Goal: Feedback & Contribution: Contribute content

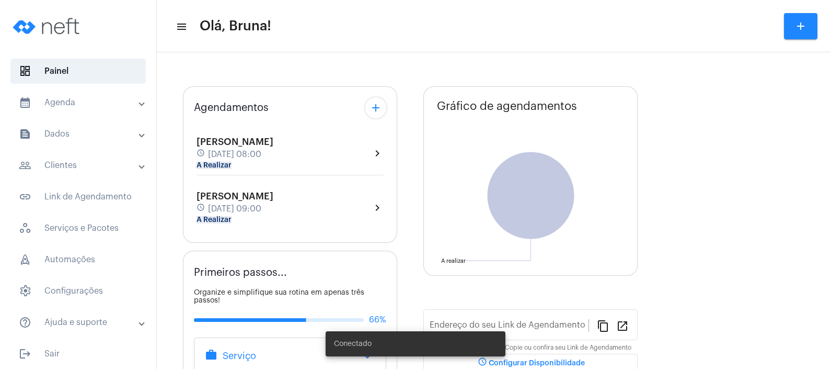
type input "[URL][DOMAIN_NAME]"
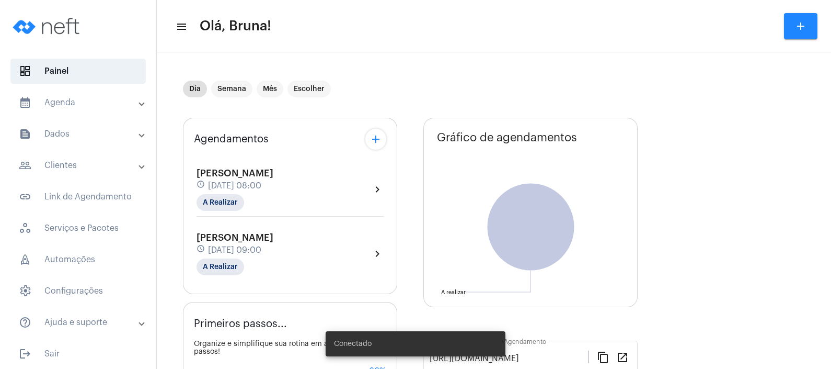
click at [102, 164] on mat-panel-title "people_outline Clientes" at bounding box center [79, 165] width 121 height 13
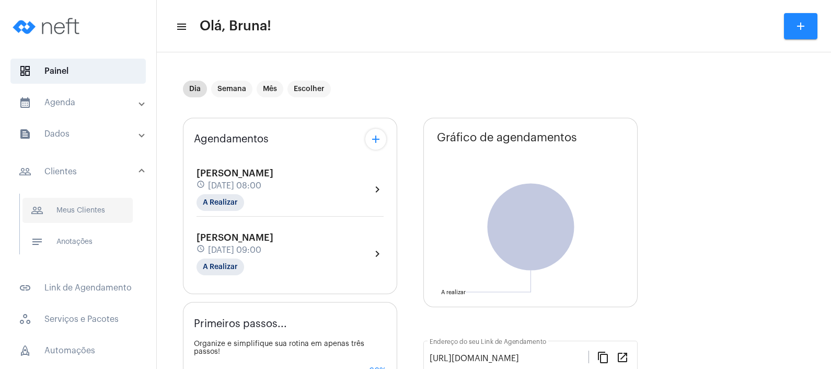
click at [102, 211] on span "people_outline Meus Clientes" at bounding box center [77, 210] width 110 height 25
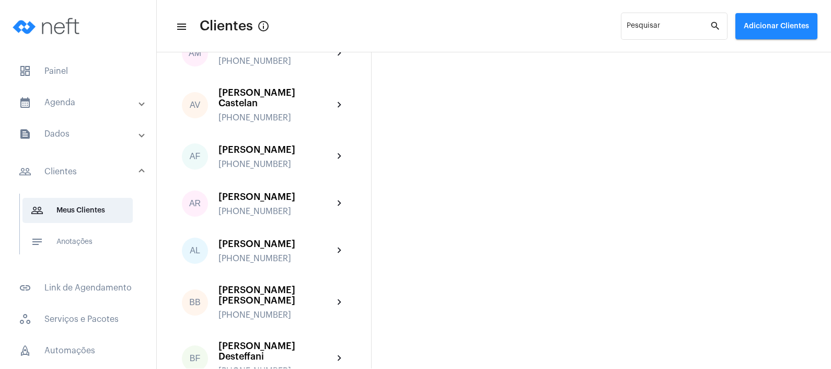
scroll to position [235, 0]
click at [77, 102] on mat-panel-title "calendar_month_outlined Agenda" at bounding box center [79, 102] width 121 height 13
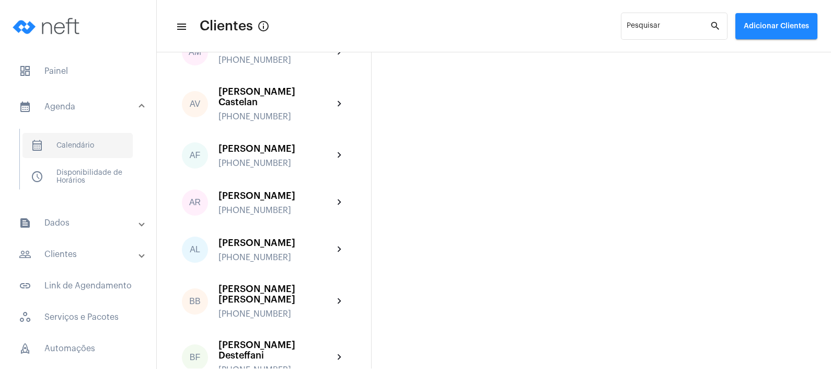
click at [70, 151] on span "calendar_month_outlined Calendário" at bounding box center [77, 145] width 110 height 25
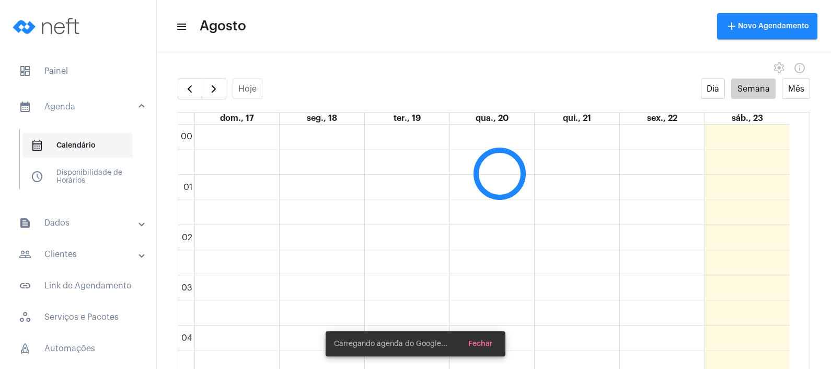
scroll to position [301, 0]
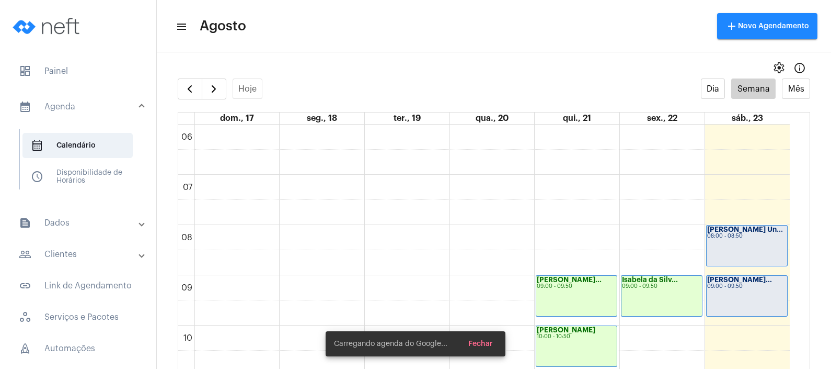
click at [80, 262] on mat-expansion-panel-header "people_outline Clientes" at bounding box center [81, 254] width 150 height 25
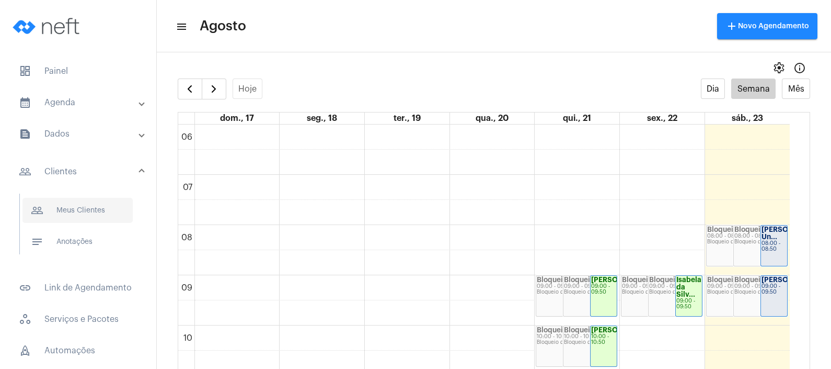
click at [110, 215] on span "people_outline Meus Clientes" at bounding box center [77, 210] width 110 height 25
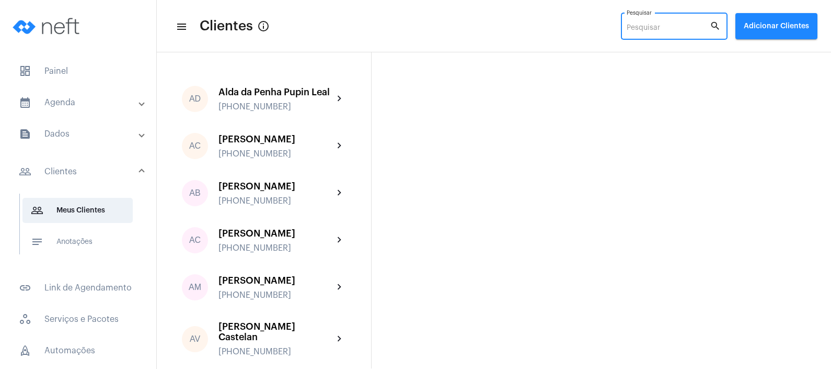
click at [665, 27] on input "Pesquisar" at bounding box center [668, 28] width 83 height 8
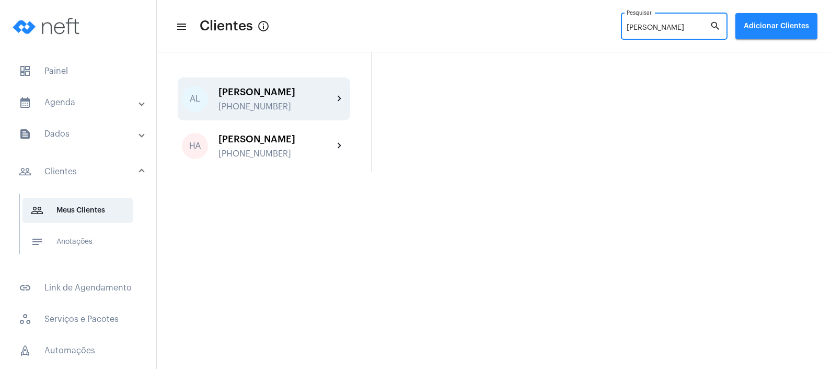
type input "[PERSON_NAME]"
click at [295, 93] on div "[PERSON_NAME]" at bounding box center [276, 92] width 115 height 10
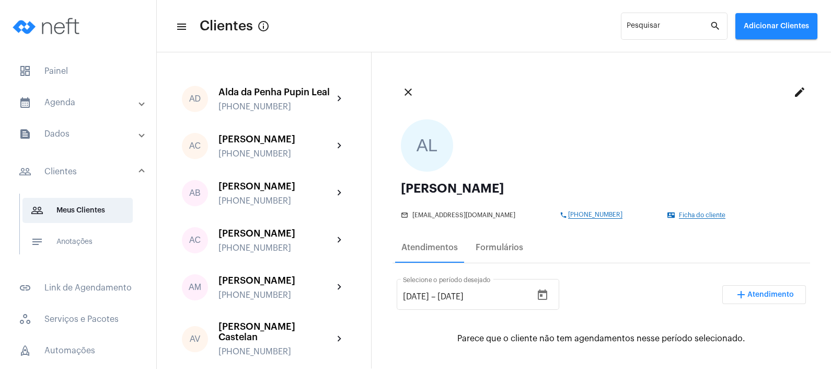
click at [98, 110] on mat-expansion-panel-header "calendar_month_outlined Agenda" at bounding box center [81, 102] width 150 height 25
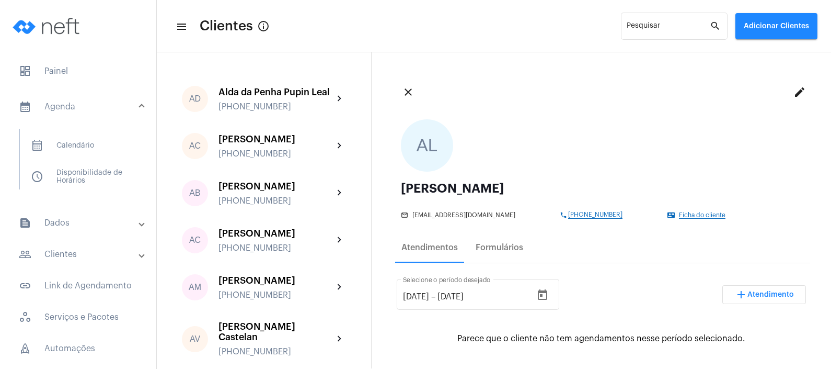
click at [94, 157] on mat-list "calendar_month_outlined Calendário schedule Disponibilidade de Horários" at bounding box center [85, 159] width 131 height 61
click at [93, 142] on span "calendar_month_outlined Calendário" at bounding box center [77, 145] width 110 height 25
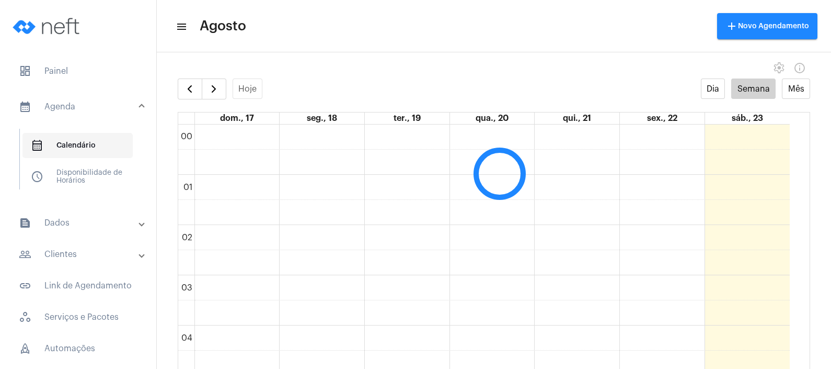
scroll to position [301, 0]
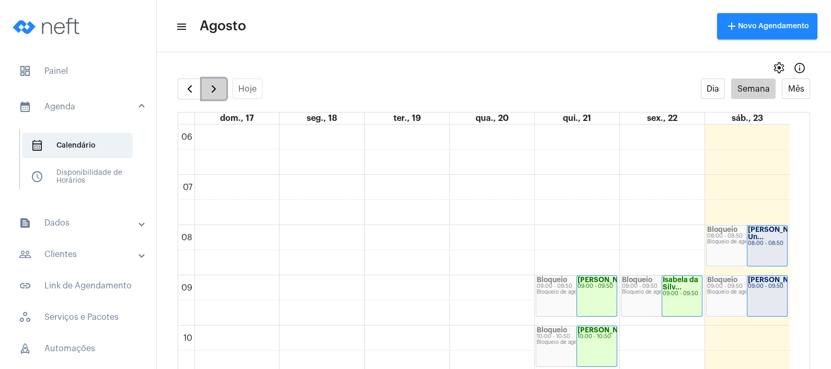
click at [209, 88] on span "button" at bounding box center [214, 89] width 13 height 13
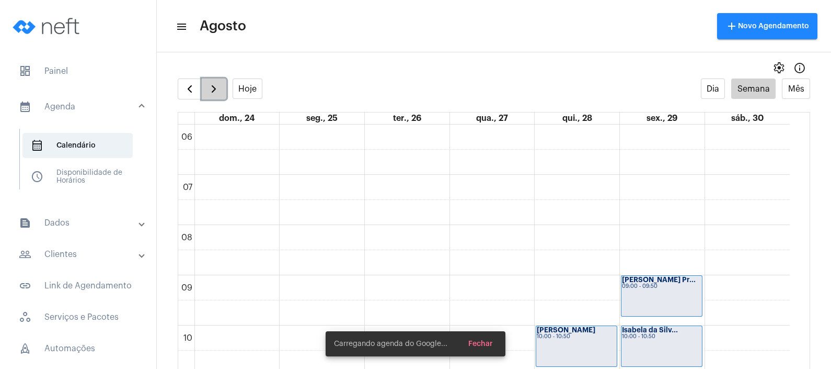
scroll to position [21, 0]
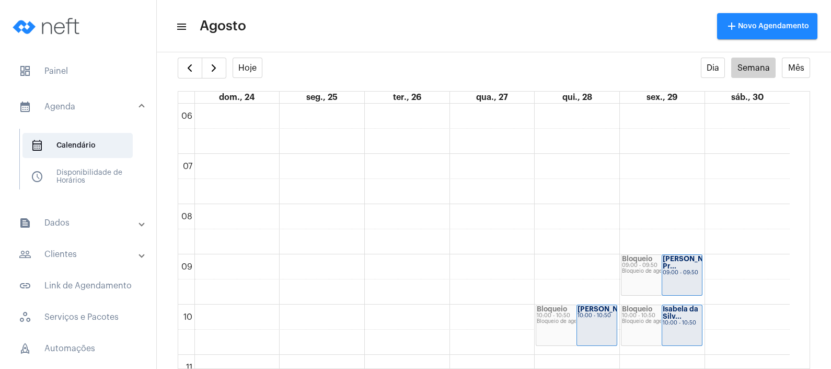
click at [384, 18] on mat-toolbar-row "menu Agosto add Novo Agendamento" at bounding box center [494, 25] width 674 height 33
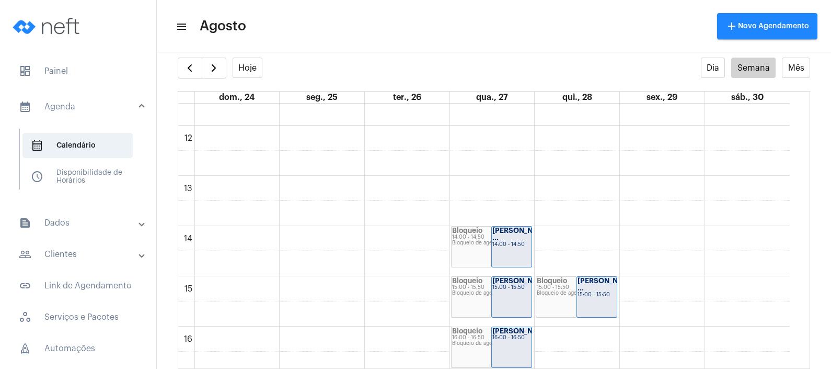
scroll to position [573, 0]
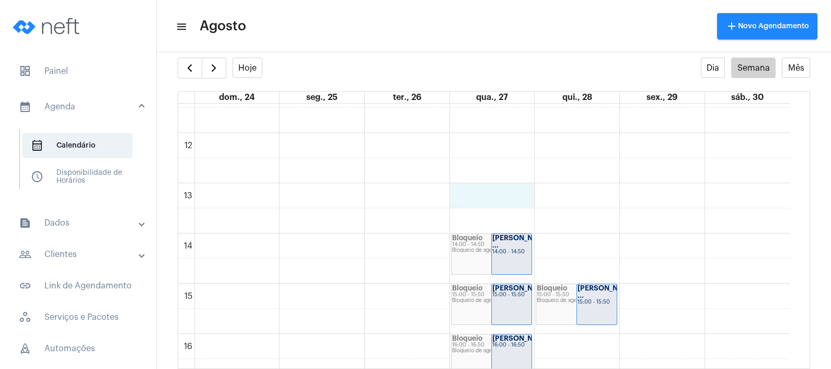
click at [485, 201] on div "00 01 02 03 04 05 06 07 08 09 10 11 12 13 14 15 16 17 18 19 20 21 22 23 Bloquei…" at bounding box center [484, 133] width 612 height 1205
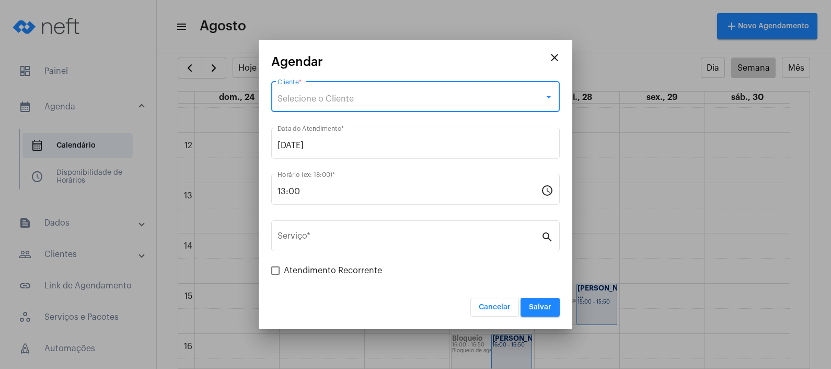
click at [414, 101] on div "Selecione o Cliente" at bounding box center [411, 98] width 267 height 9
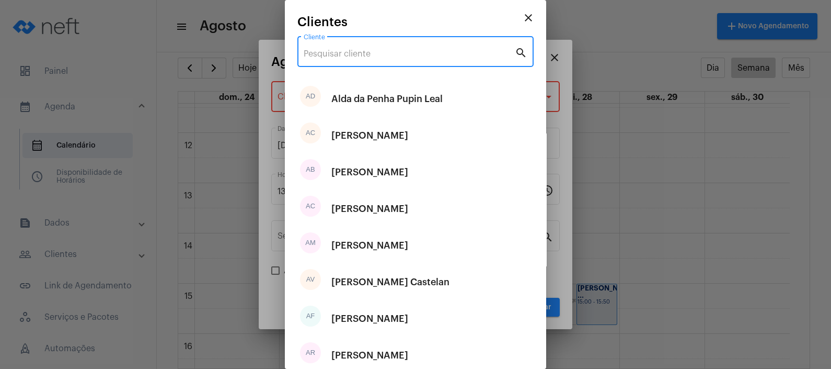
click at [387, 50] on input "Cliente" at bounding box center [409, 53] width 211 height 9
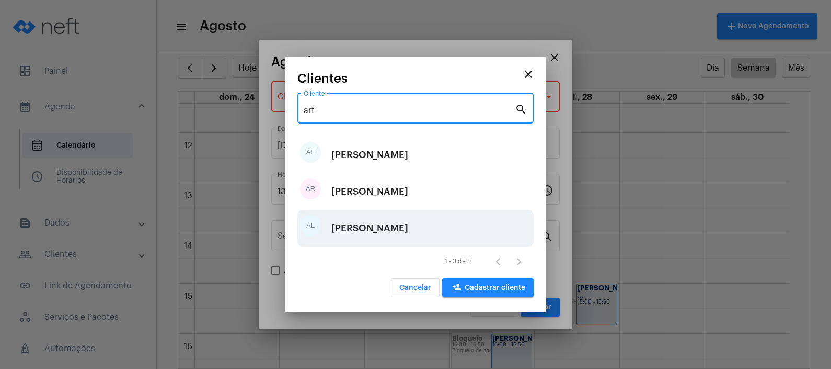
type input "art"
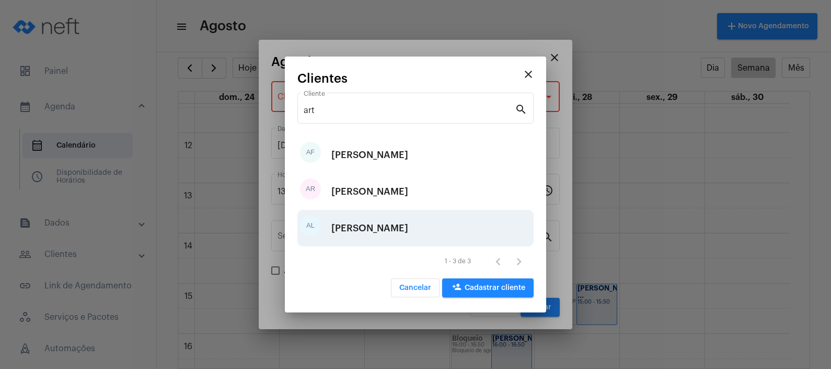
click at [391, 238] on div "[PERSON_NAME]" at bounding box center [369, 227] width 77 height 31
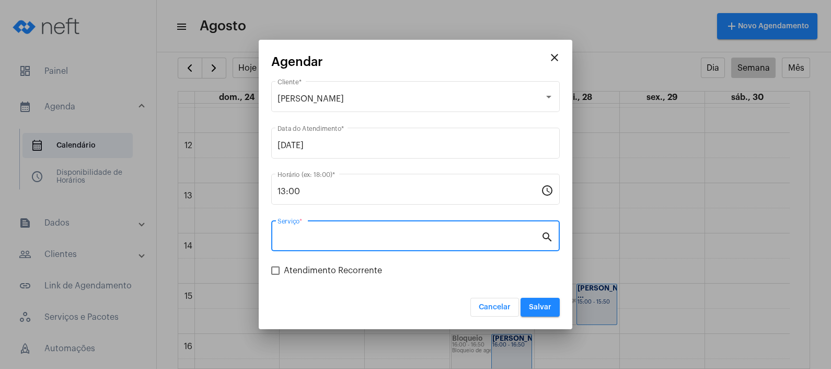
click at [391, 238] on input "Serviço *" at bounding box center [409, 237] width 263 height 9
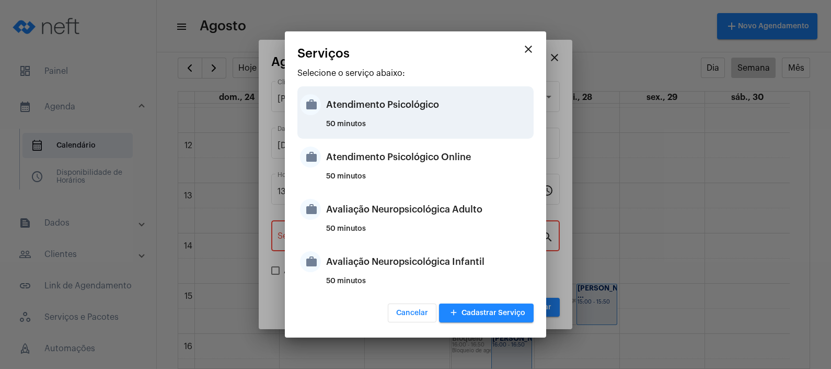
click at [438, 112] on div "Atendimento Psicológico" at bounding box center [428, 104] width 205 height 31
type input "Atendimento Psicológico"
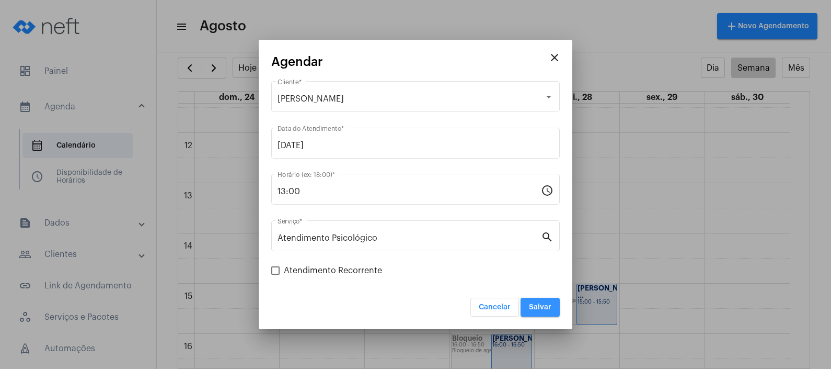
click at [539, 311] on button "Salvar" at bounding box center [540, 306] width 39 height 19
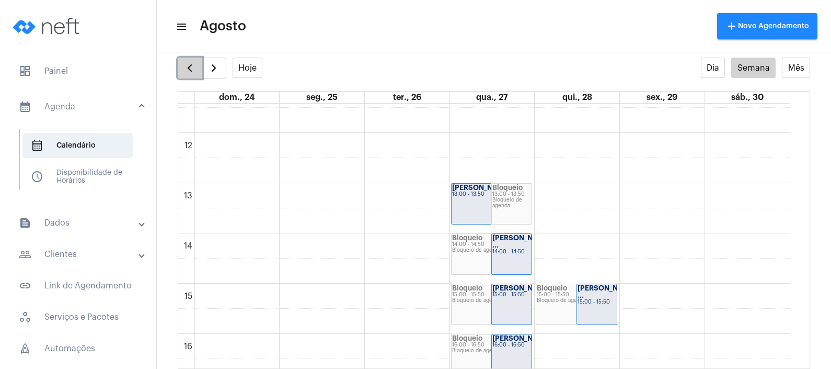
click at [196, 71] on span "button" at bounding box center [190, 68] width 13 height 13
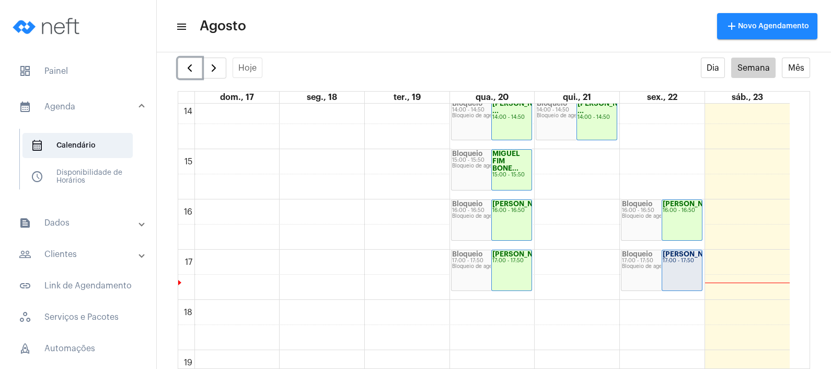
scroll to position [719, 0]
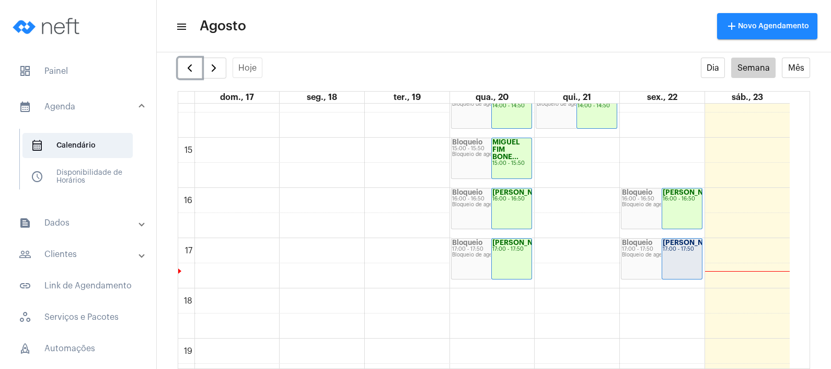
click at [674, 263] on div "[PERSON_NAME]... 17:00 - 17:50" at bounding box center [682, 258] width 40 height 40
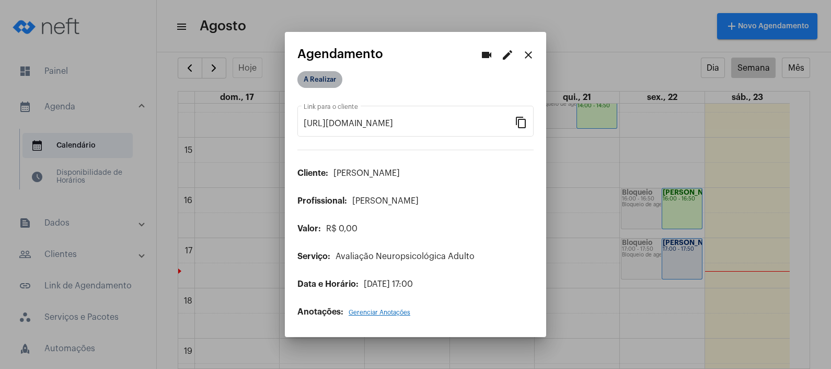
click at [315, 82] on mat-chip "A Realizar" at bounding box center [319, 79] width 45 height 17
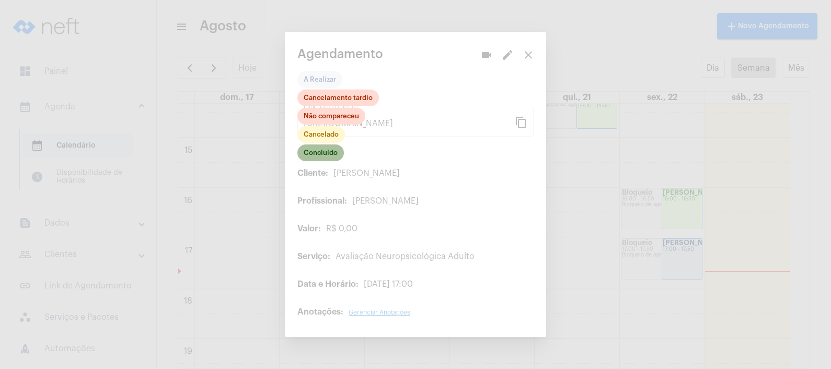
click at [319, 157] on mat-chip "Concluído" at bounding box center [320, 152] width 47 height 17
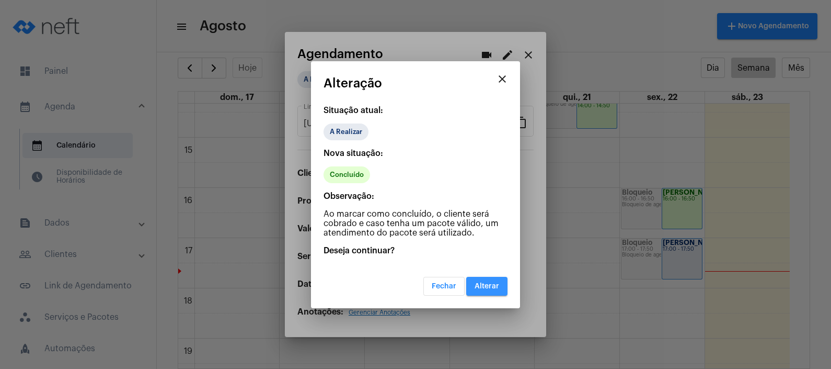
click at [494, 279] on button "Alterar" at bounding box center [486, 286] width 41 height 19
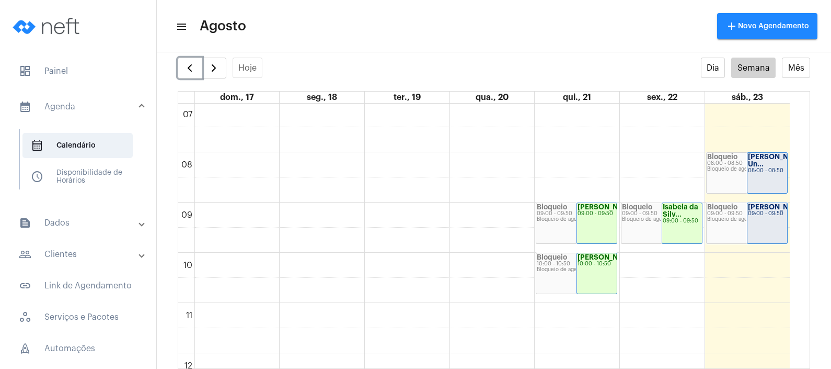
scroll to position [353, 0]
click at [748, 170] on div "[PERSON_NAME] Un... 08:00 - 08:50" at bounding box center [768, 173] width 40 height 40
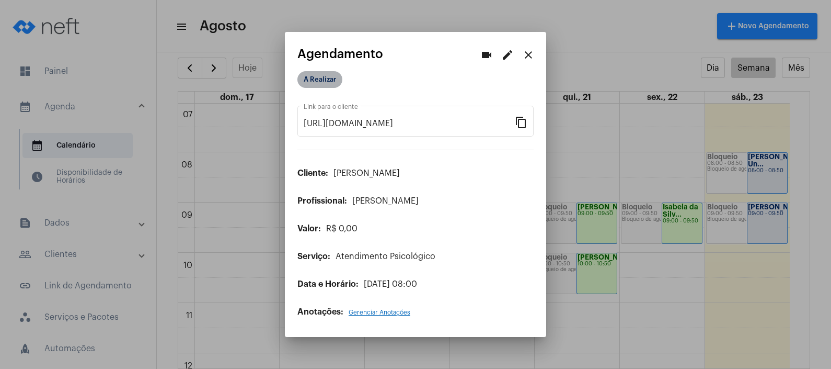
click at [324, 74] on mat-chip "A Realizar" at bounding box center [319, 79] width 45 height 17
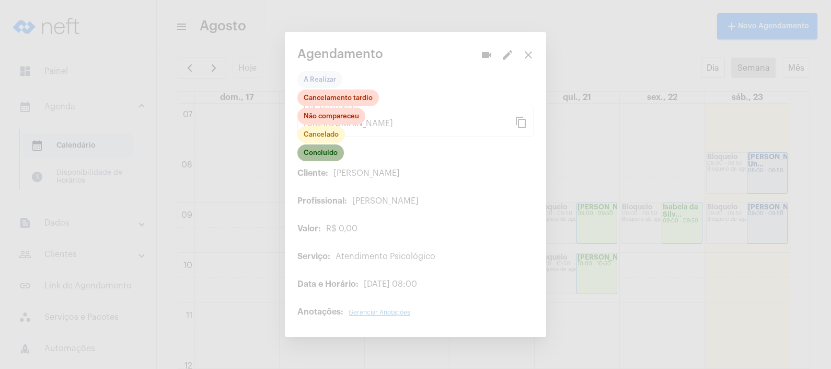
click at [316, 152] on mat-chip "Concluído" at bounding box center [320, 152] width 47 height 17
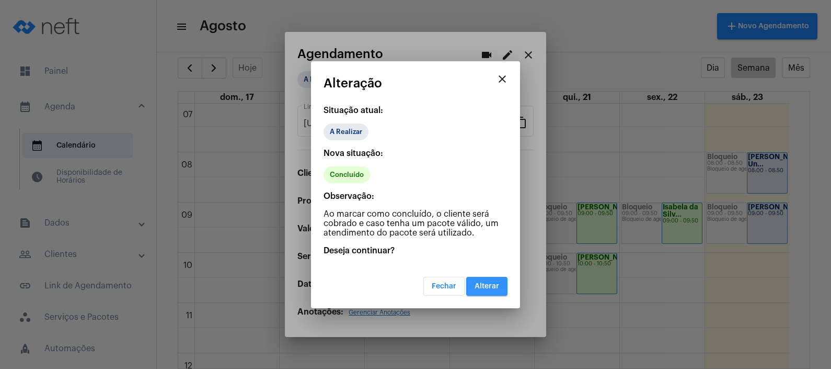
click at [494, 282] on span "Alterar" at bounding box center [487, 285] width 25 height 7
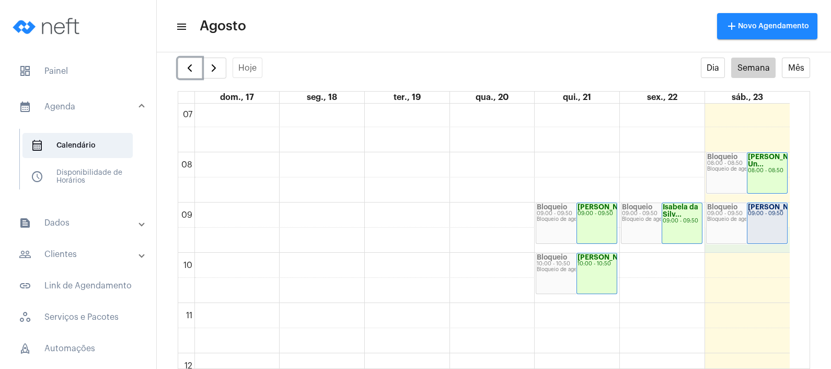
click at [768, 243] on div "[PERSON_NAME]... 09:00 - 09:50" at bounding box center [767, 223] width 41 height 42
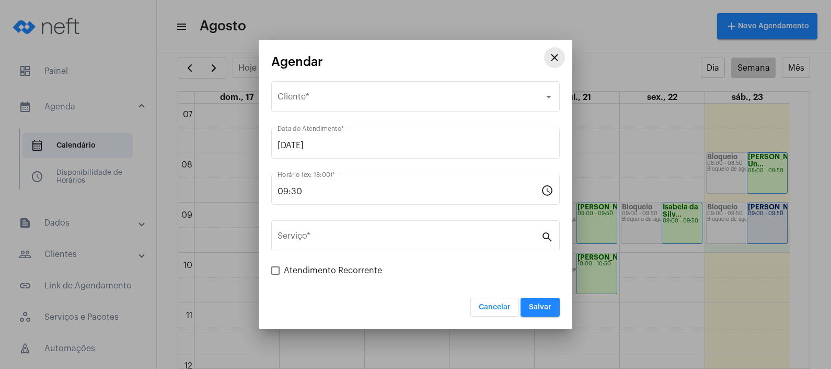
click at [553, 55] on mat-icon "close" at bounding box center [554, 57] width 13 height 13
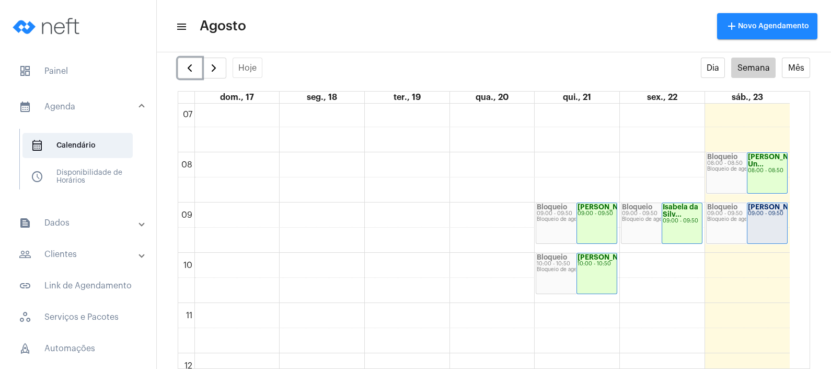
click at [736, 228] on div "Bloqueio 09:00 - 09:50 Bloqueio de agenda" at bounding box center [747, 223] width 81 height 40
click at [780, 216] on div "09:00 - 09:50" at bounding box center [767, 214] width 39 height 6
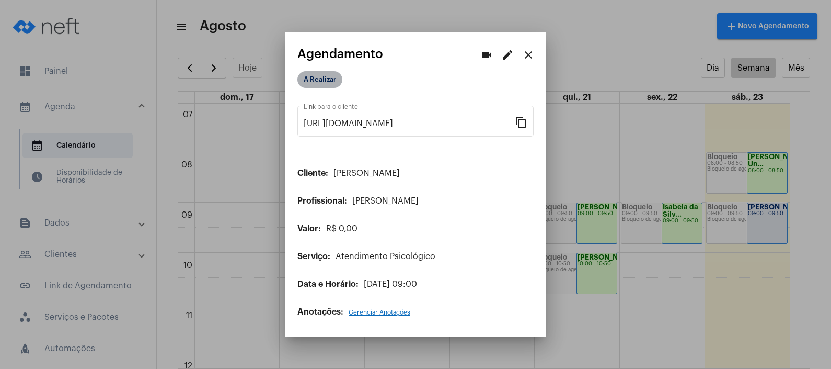
click at [322, 76] on mat-chip "A Realizar" at bounding box center [319, 79] width 45 height 17
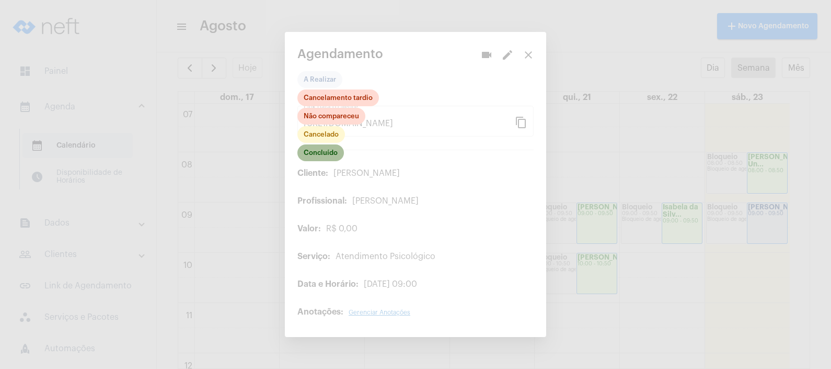
click at [321, 157] on mat-chip "Concluído" at bounding box center [320, 152] width 47 height 17
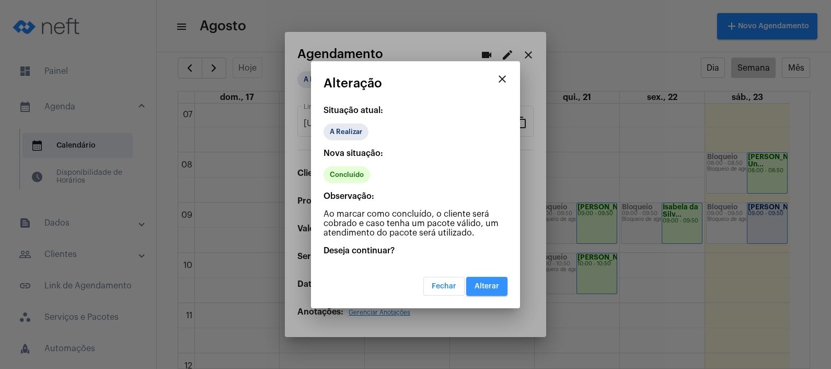
click at [500, 288] on button "Alterar" at bounding box center [486, 286] width 41 height 19
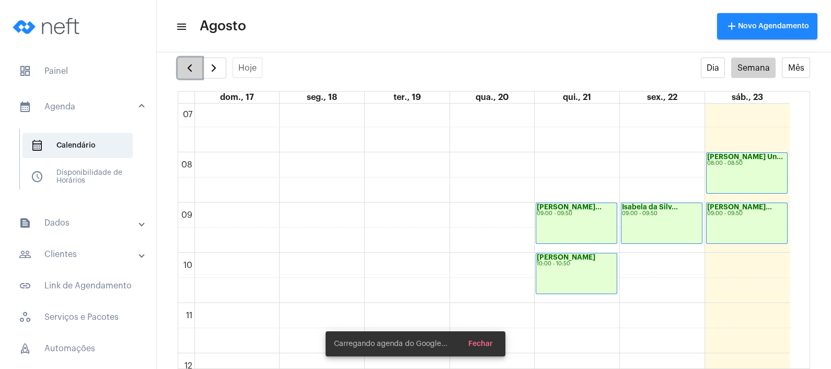
click at [184, 63] on span "button" at bounding box center [190, 68] width 13 height 13
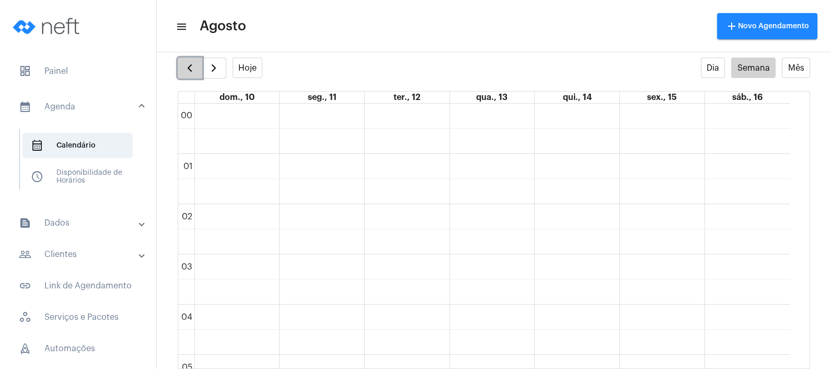
click at [194, 67] on span "button" at bounding box center [190, 68] width 13 height 13
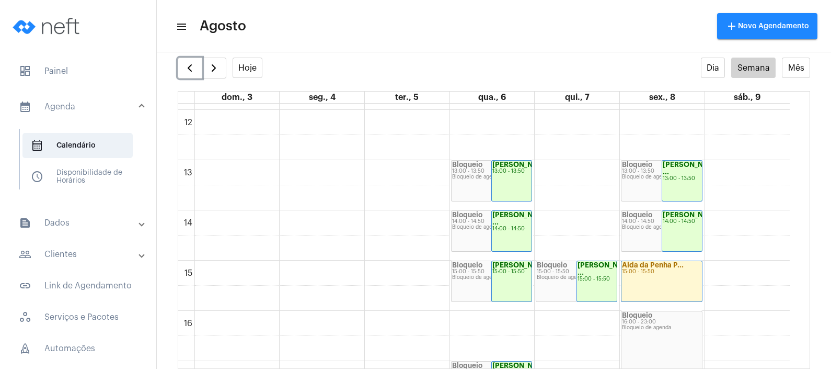
scroll to position [553, 0]
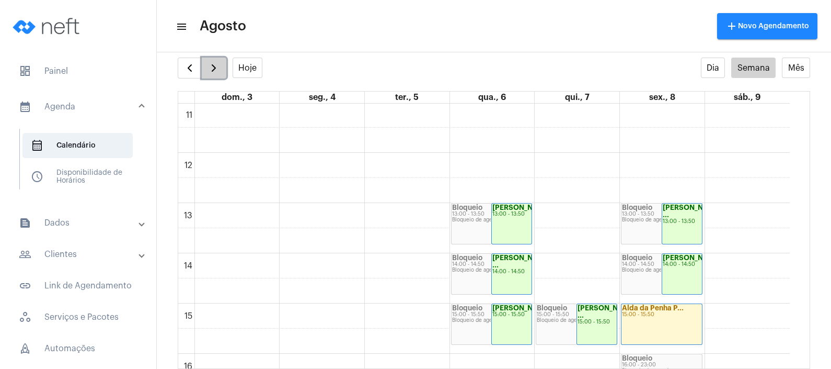
click at [215, 67] on span "button" at bounding box center [214, 68] width 13 height 13
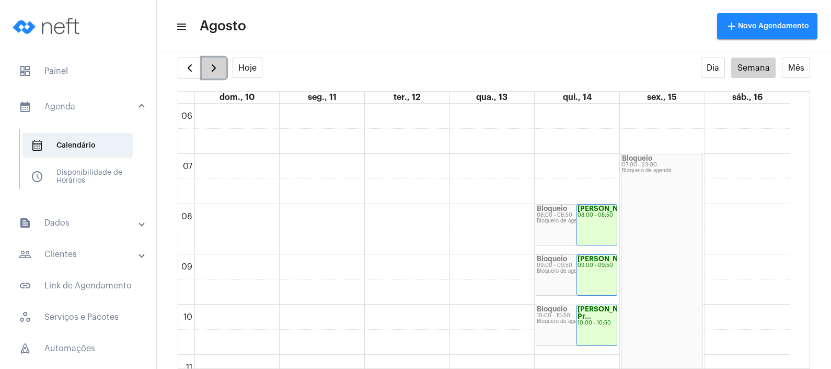
click at [211, 74] on button "button" at bounding box center [214, 68] width 25 height 21
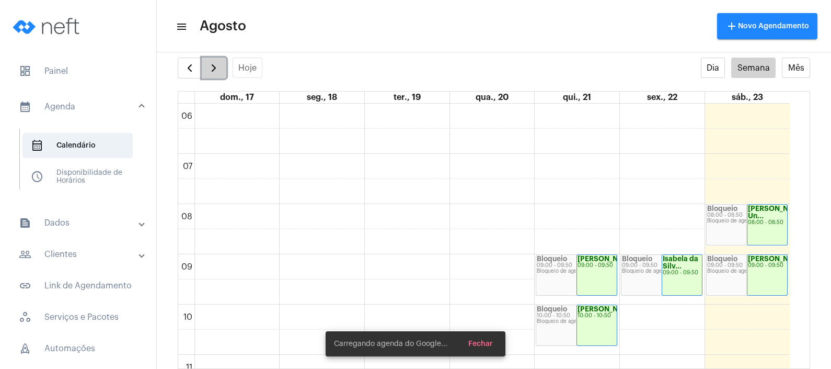
click at [211, 74] on button "button" at bounding box center [214, 68] width 25 height 21
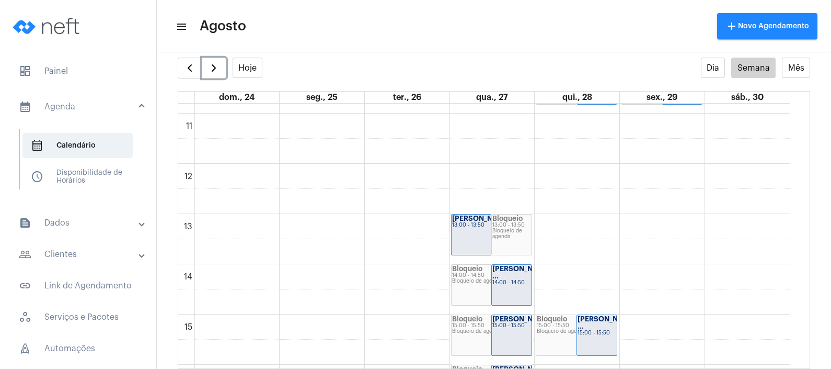
scroll to position [565, 0]
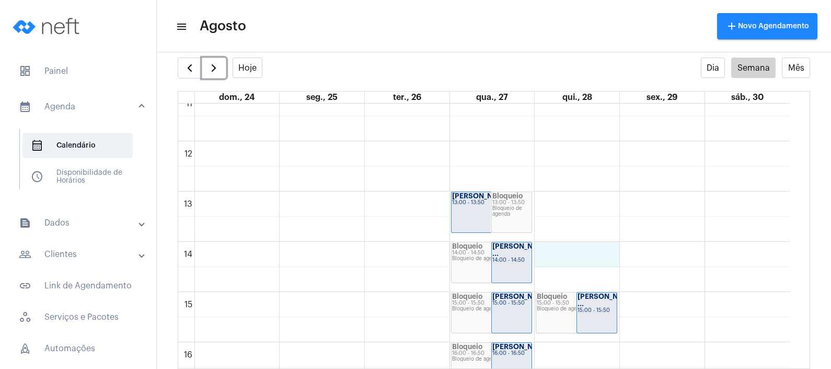
click at [586, 259] on div "00 01 02 03 04 05 06 07 08 09 10 11 12 13 14 15 16 17 18 19 20 21 22 23 [PERSON…" at bounding box center [484, 141] width 612 height 1205
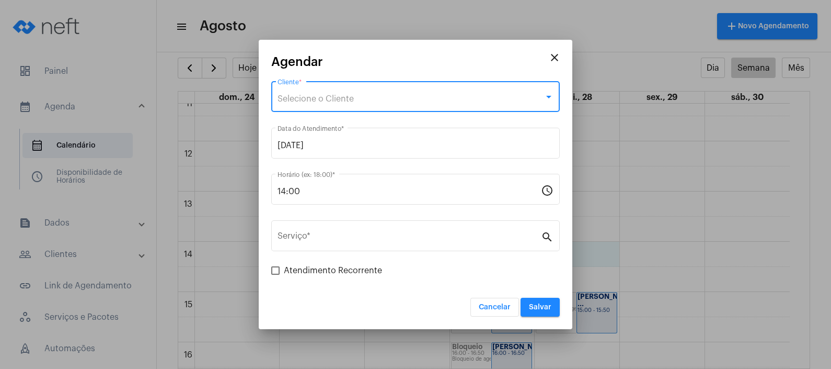
click at [386, 98] on div "Selecione o Cliente" at bounding box center [411, 98] width 267 height 9
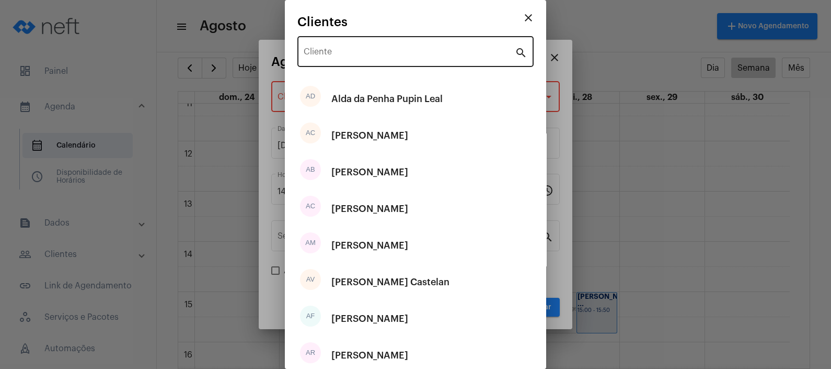
click at [420, 46] on div "Cliente" at bounding box center [409, 50] width 211 height 33
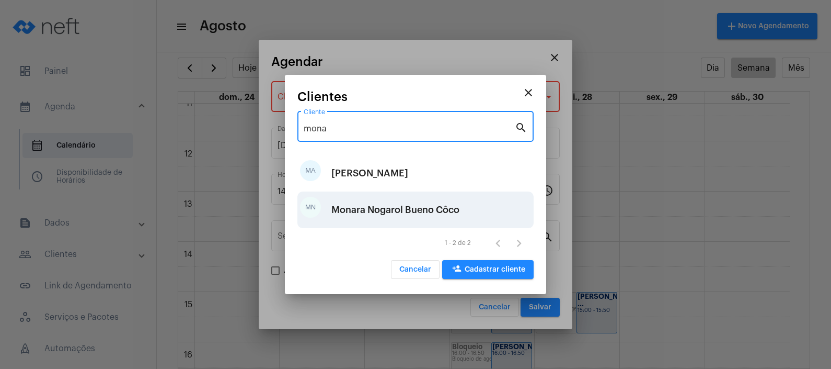
type input "mona"
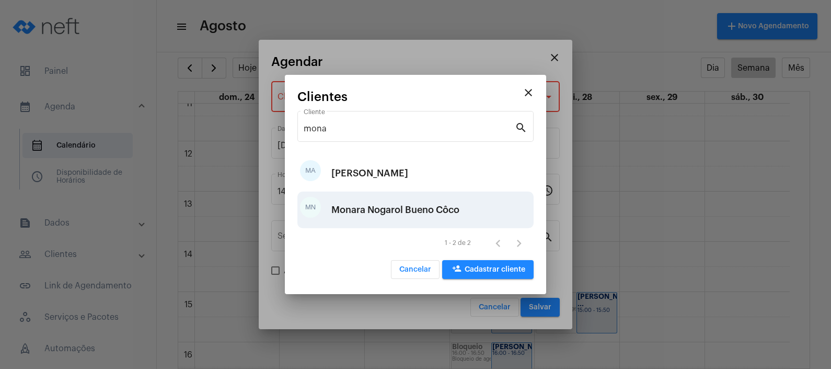
click at [401, 201] on div "Monara Nogarol Bueno Côco" at bounding box center [395, 209] width 128 height 31
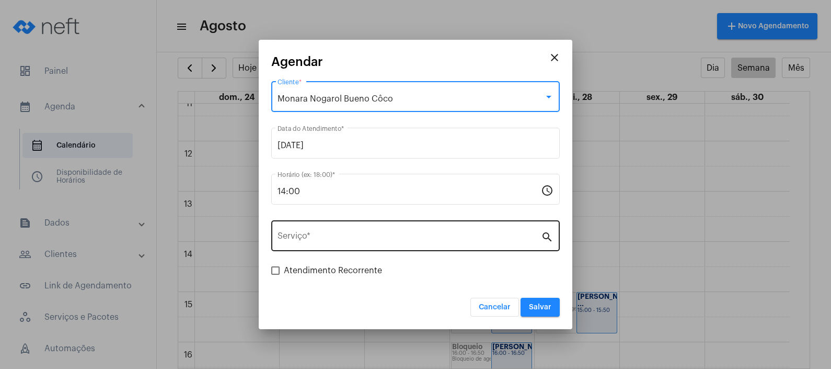
click at [372, 236] on input "Serviço *" at bounding box center [409, 237] width 263 height 9
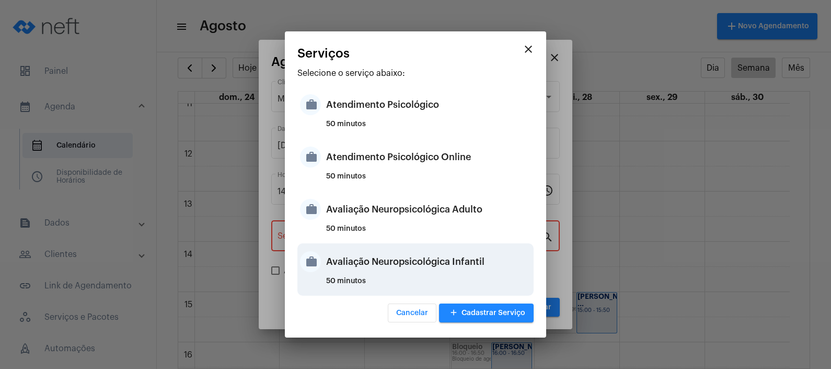
click at [388, 273] on div "Avaliação Neuropsicológica Infantil" at bounding box center [428, 261] width 205 height 31
type input "Avaliação Neuropsicológica Infantil"
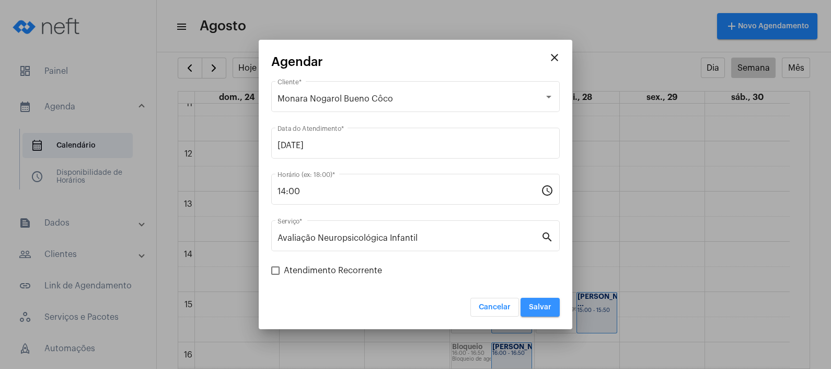
click at [551, 305] on span "Salvar" at bounding box center [540, 306] width 22 height 7
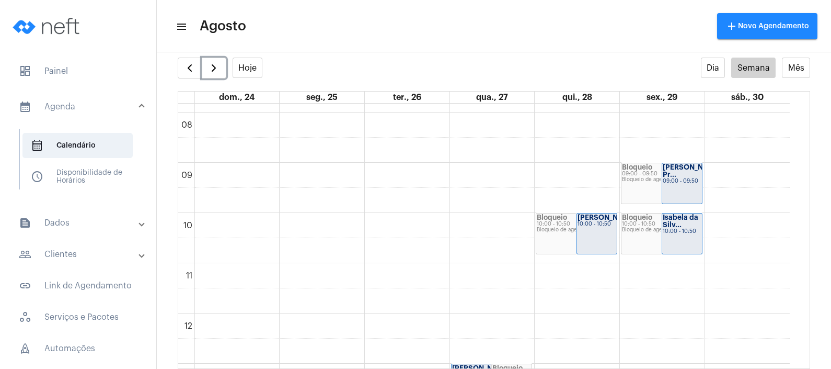
scroll to position [382, 0]
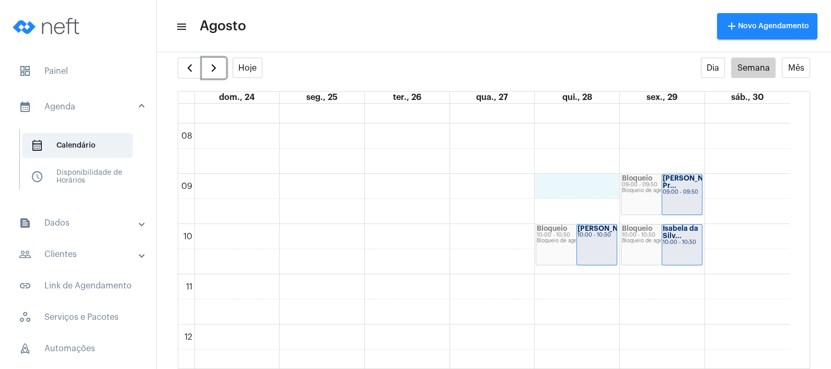
click at [564, 185] on div "00 01 02 03 04 05 06 07 08 09 10 11 12 13 14 15 16 17 18 19 20 21 22 23 [PERSON…" at bounding box center [484, 324] width 612 height 1205
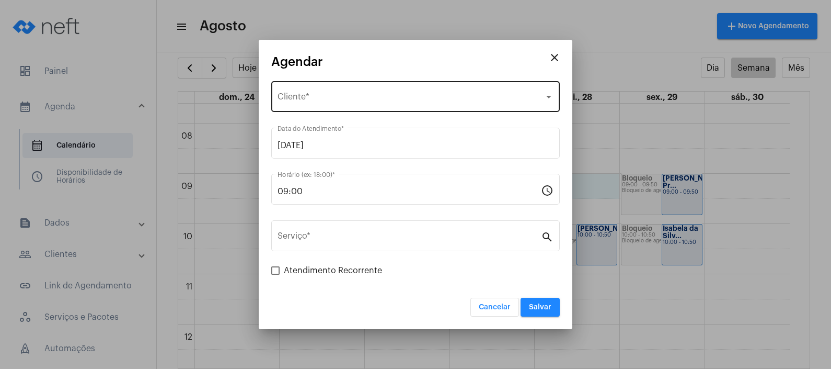
click at [449, 86] on div "Selecione o Cliente Cliente *" at bounding box center [416, 95] width 276 height 33
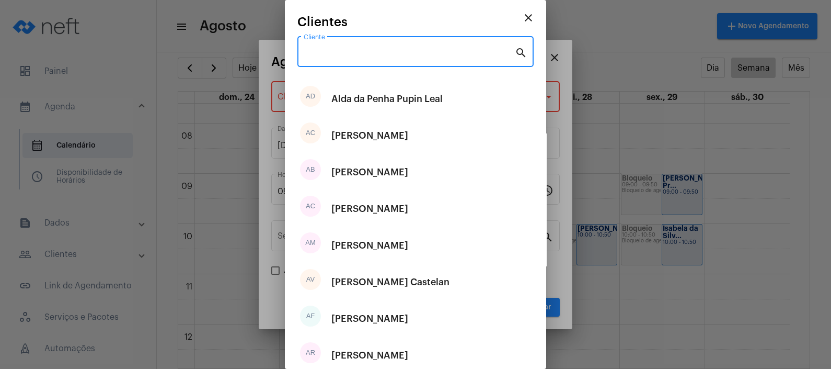
click at [414, 56] on input "Cliente" at bounding box center [409, 53] width 211 height 9
type input "e"
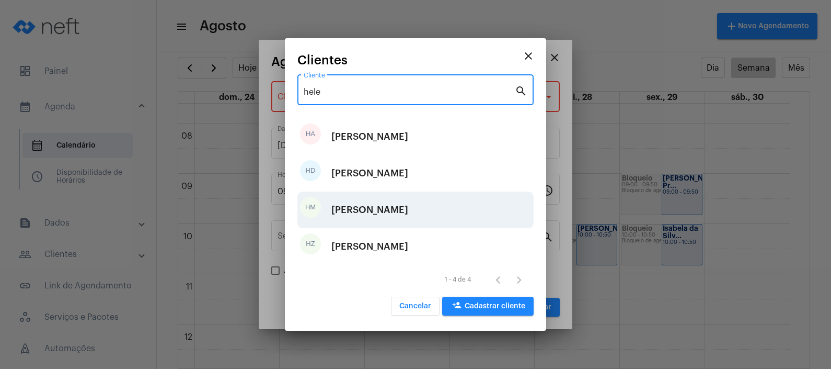
type input "hele"
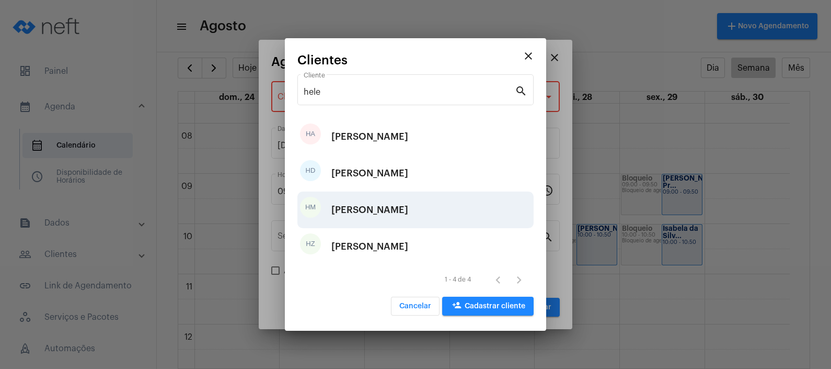
click at [387, 211] on div "[PERSON_NAME]" at bounding box center [369, 209] width 77 height 31
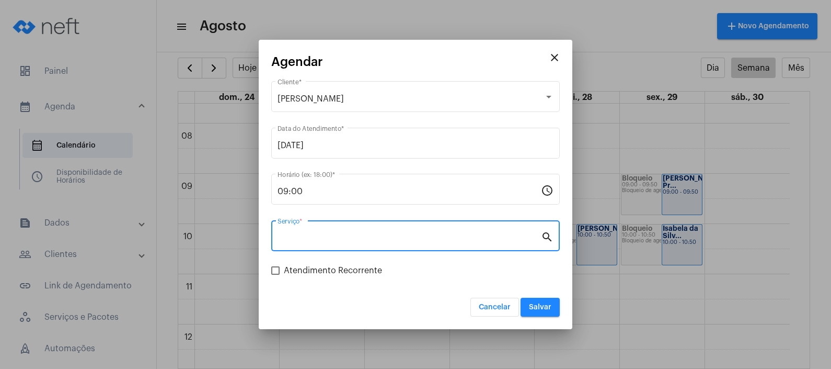
click at [383, 240] on input "Serviço *" at bounding box center [409, 237] width 263 height 9
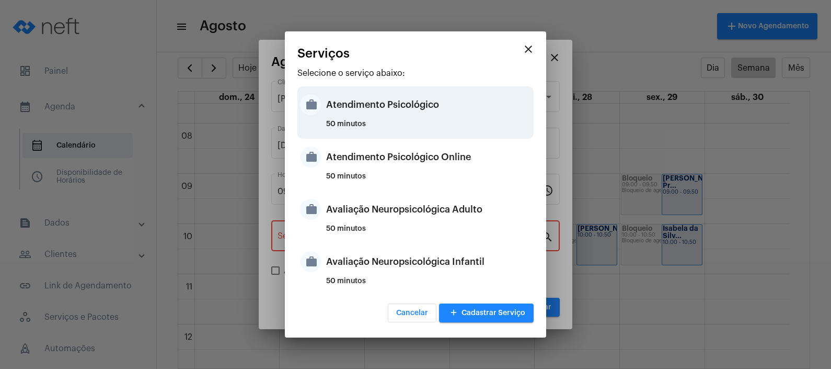
click at [410, 118] on div "Atendimento Psicológico" at bounding box center [428, 104] width 205 height 31
type input "Atendimento Psicológico"
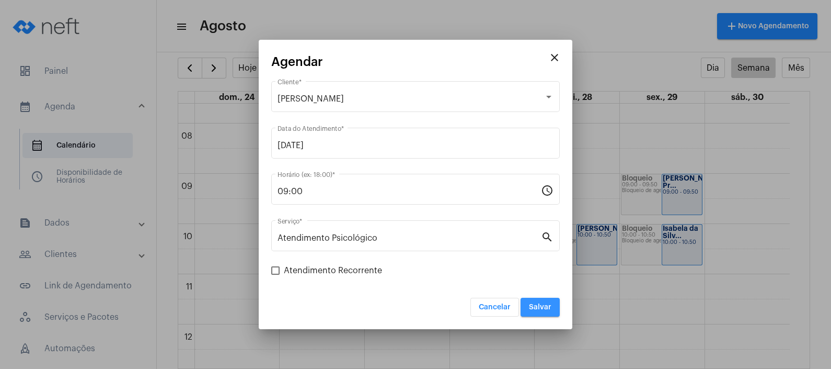
click at [553, 311] on button "Salvar" at bounding box center [540, 306] width 39 height 19
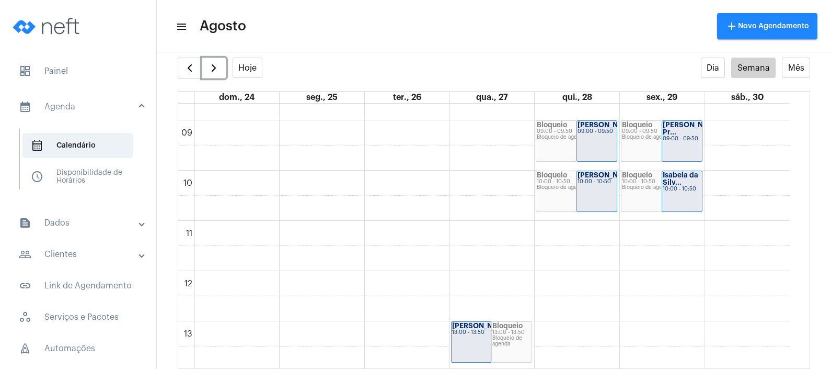
scroll to position [442, 0]
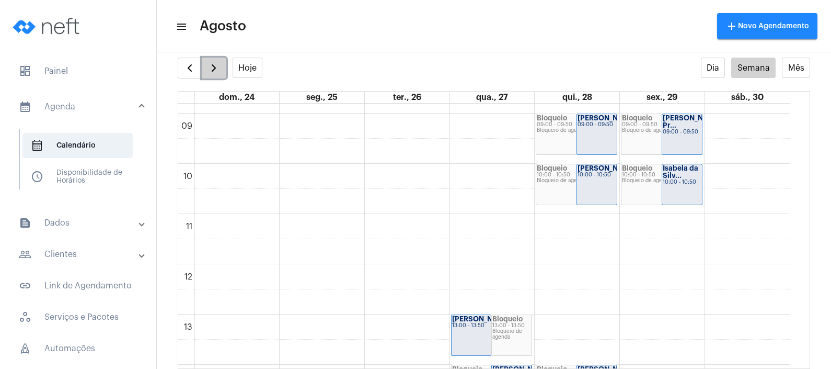
click at [220, 71] on button "button" at bounding box center [214, 68] width 25 height 21
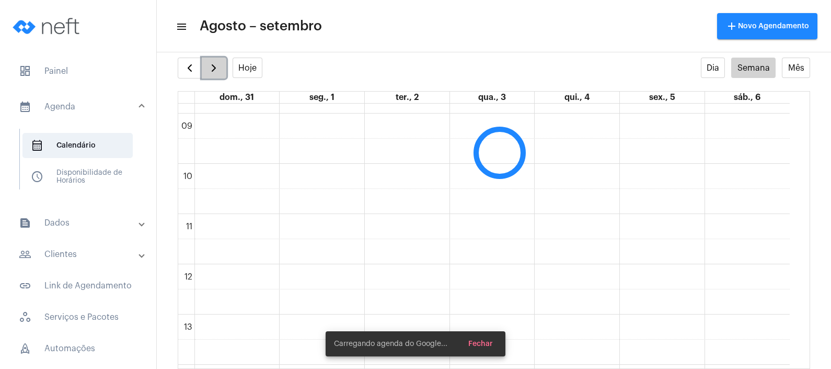
scroll to position [301, 0]
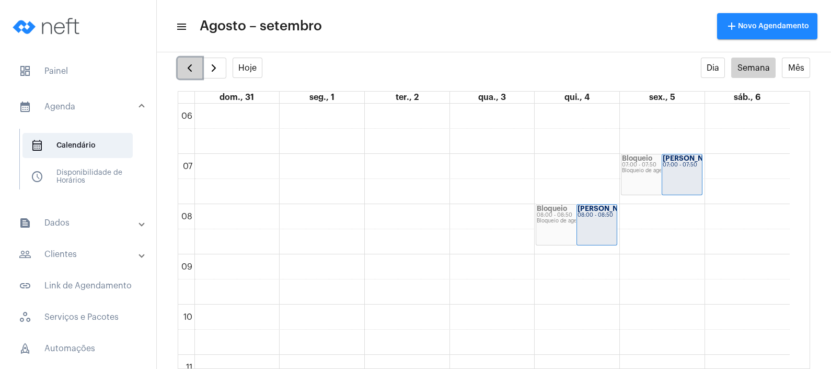
click at [185, 71] on span "button" at bounding box center [190, 68] width 13 height 13
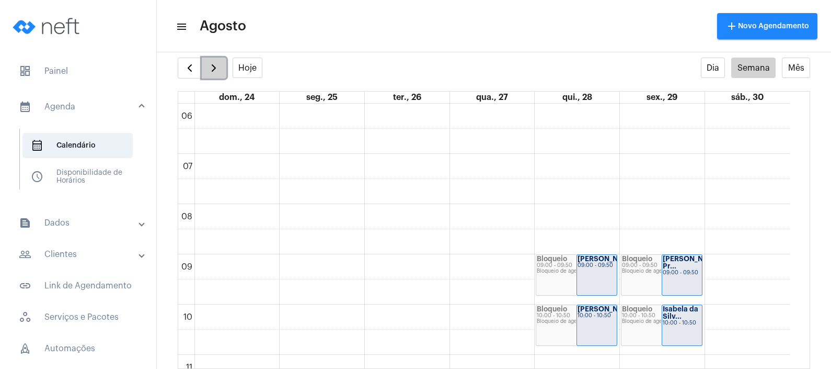
click at [209, 70] on span "button" at bounding box center [214, 68] width 13 height 13
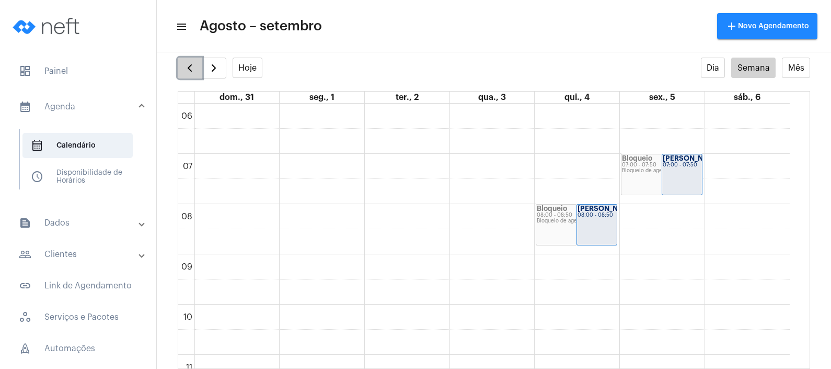
click at [189, 71] on span "button" at bounding box center [190, 68] width 13 height 13
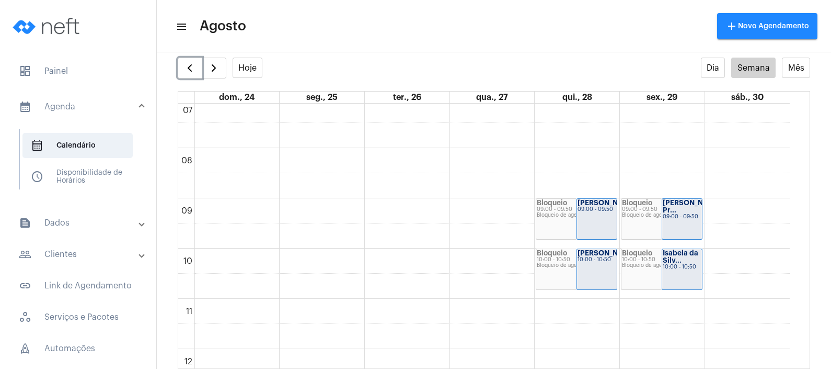
scroll to position [354, 0]
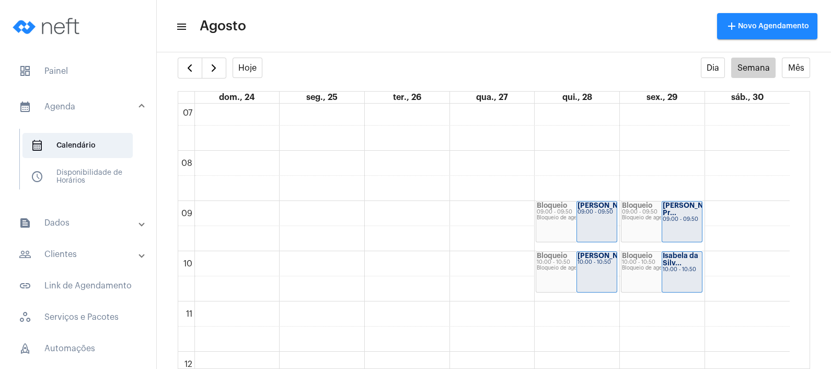
click at [79, 221] on mat-panel-title "text_snippet_outlined Dados" at bounding box center [79, 222] width 121 height 13
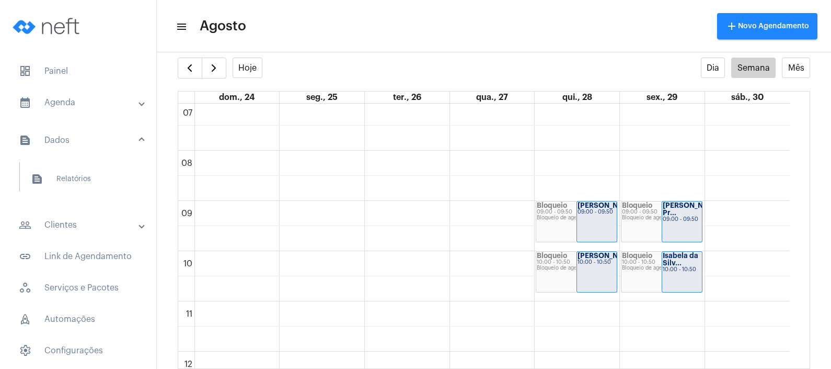
click at [93, 230] on mat-panel-title "people_outline Clientes" at bounding box center [79, 225] width 121 height 13
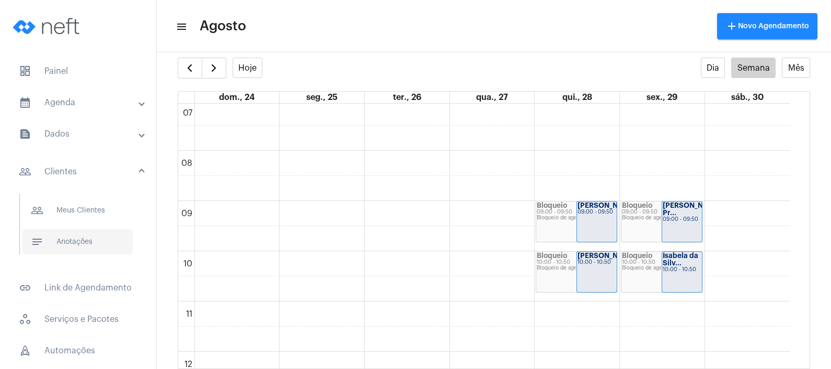
click at [91, 239] on span "notes Anotações" at bounding box center [77, 241] width 110 height 25
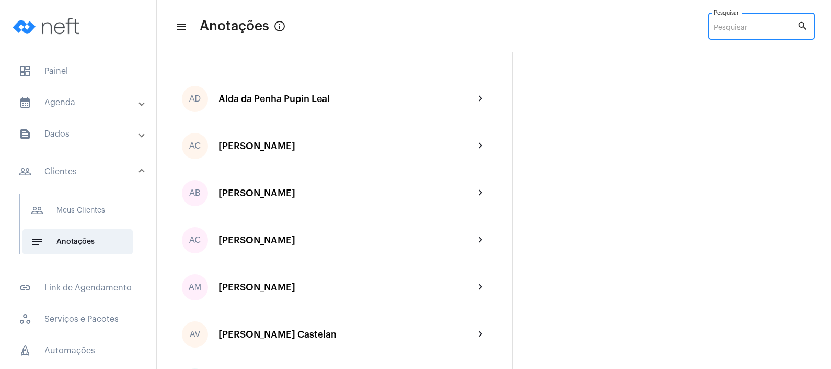
click at [736, 26] on input "Pesquisar" at bounding box center [755, 28] width 83 height 8
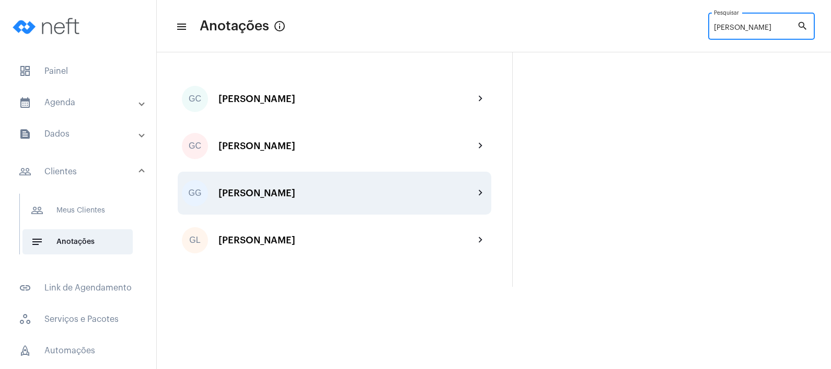
type input "[PERSON_NAME]"
click at [396, 192] on div "[PERSON_NAME]" at bounding box center [347, 193] width 256 height 10
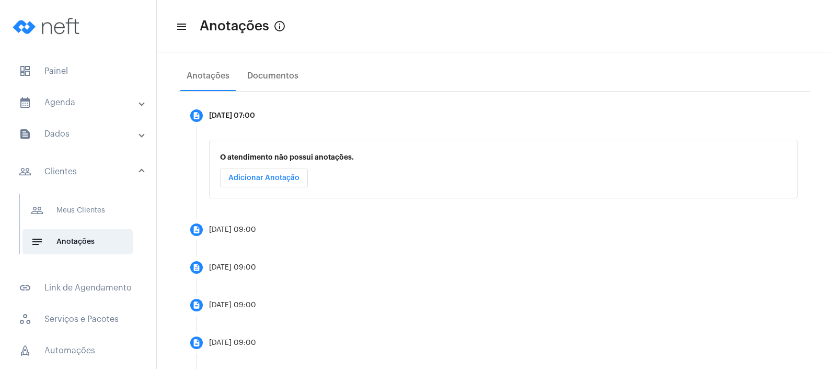
scroll to position [209, 0]
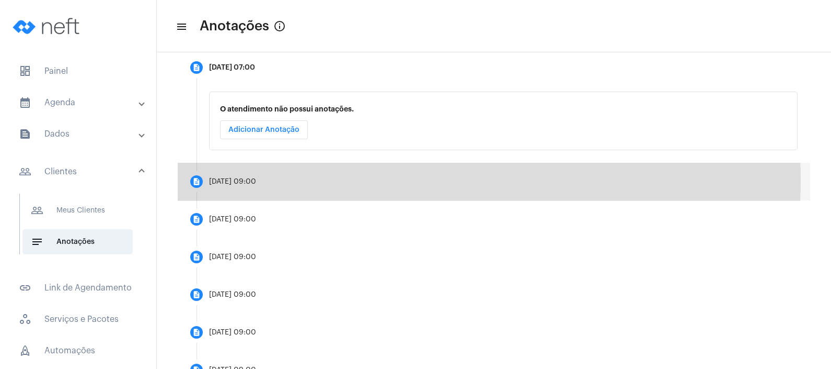
click at [326, 179] on mat-step-header "description [DATE] 09:00" at bounding box center [494, 182] width 633 height 38
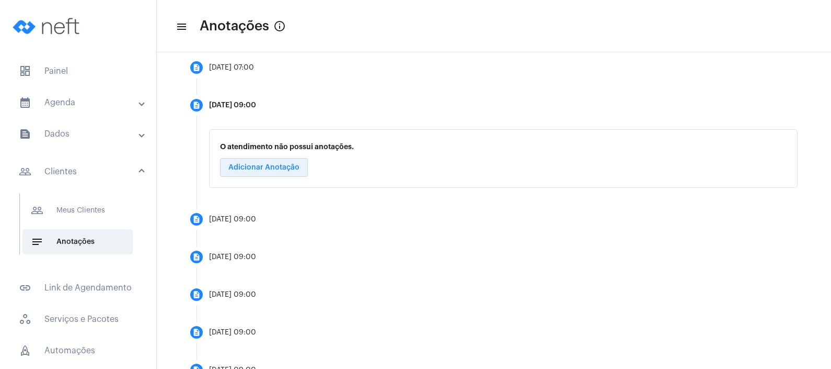
click at [271, 169] on span "Adicionar Anotação" at bounding box center [263, 167] width 71 height 7
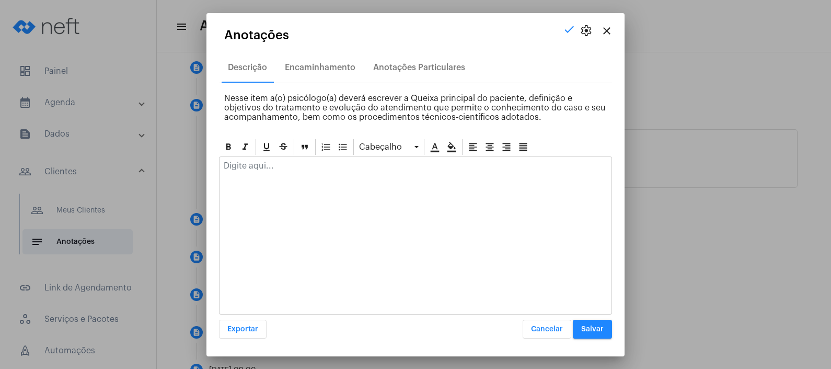
click at [273, 169] on p at bounding box center [416, 165] width 384 height 9
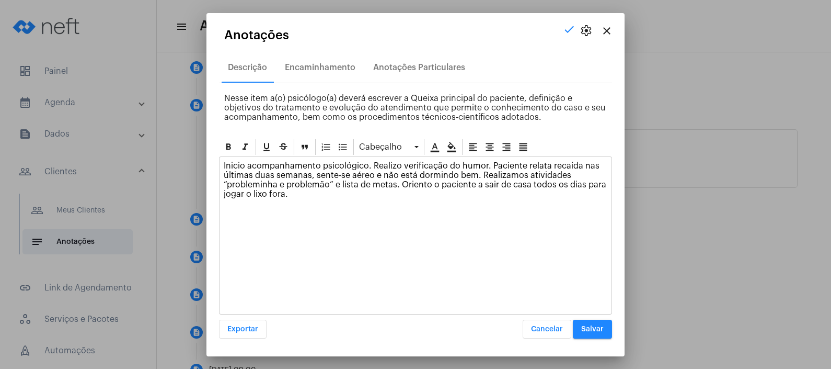
click at [397, 187] on p "Inicio acompanhamento psicológico. Realizo verificação do humor. Paciente relat…" at bounding box center [416, 180] width 384 height 38
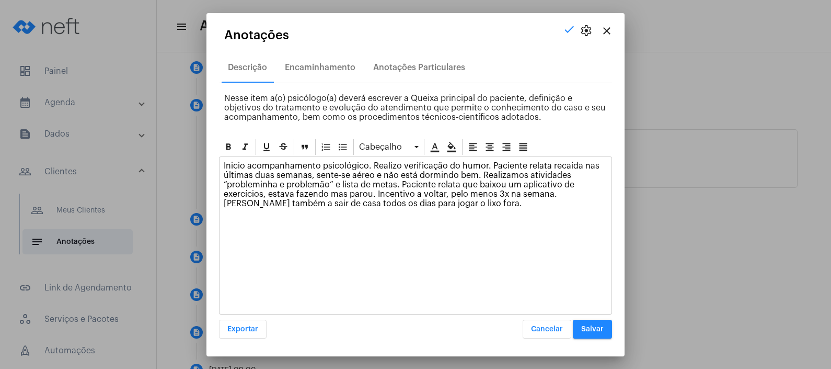
click at [484, 214] on div "Inicio acompanhamento psicológico. Realizo verificação do humor. Paciente relat…" at bounding box center [416, 187] width 392 height 61
click at [369, 164] on p "Inicio acompanhamento psicológico. Realizo verificação do humor. Paciente relat…" at bounding box center [416, 184] width 384 height 47
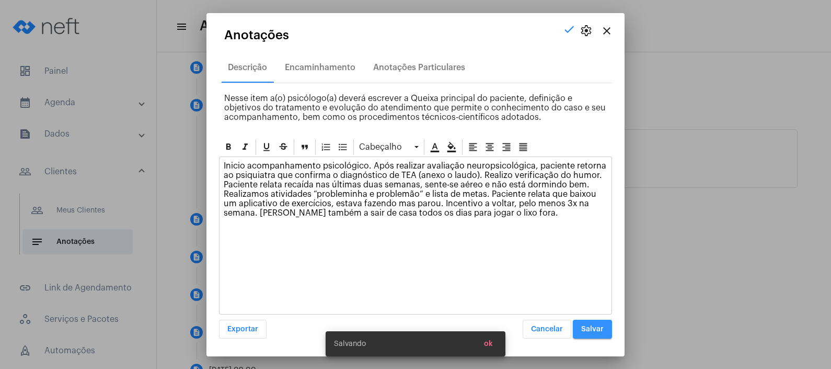
click at [595, 325] on span "Salvar" at bounding box center [592, 328] width 22 height 7
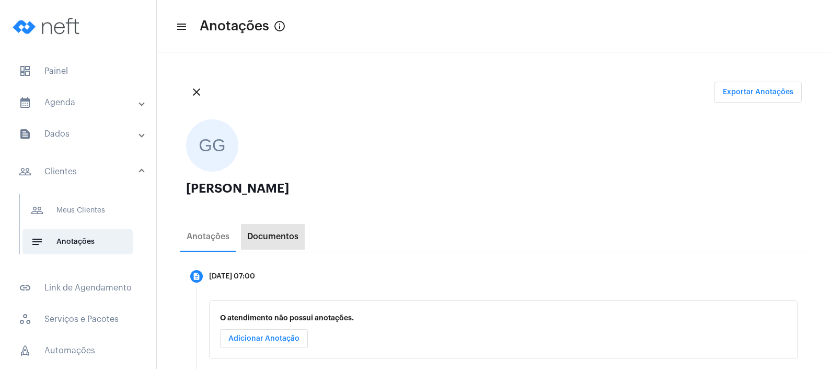
click at [288, 232] on div "Documentos" at bounding box center [272, 236] width 51 height 9
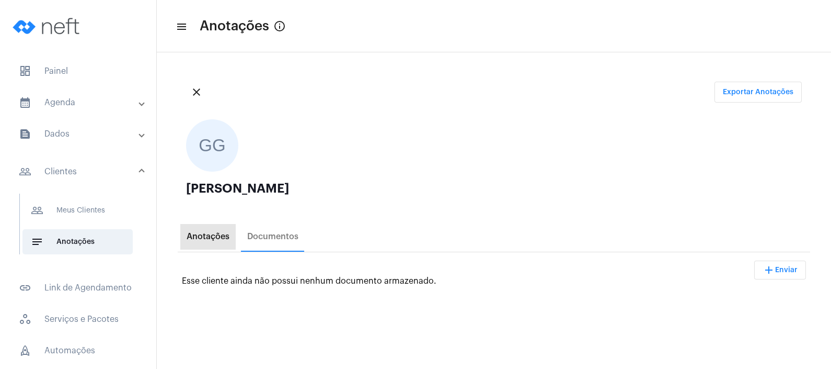
click at [210, 237] on div "Anotações" at bounding box center [208, 236] width 43 height 9
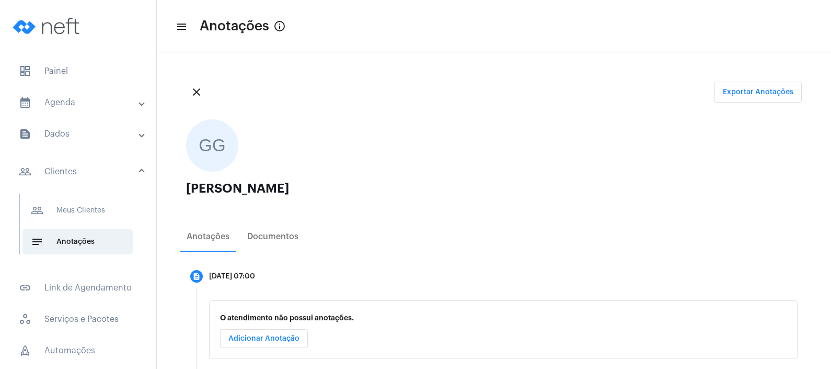
click at [397, 197] on div "[PERSON_NAME]" at bounding box center [494, 195] width 616 height 26
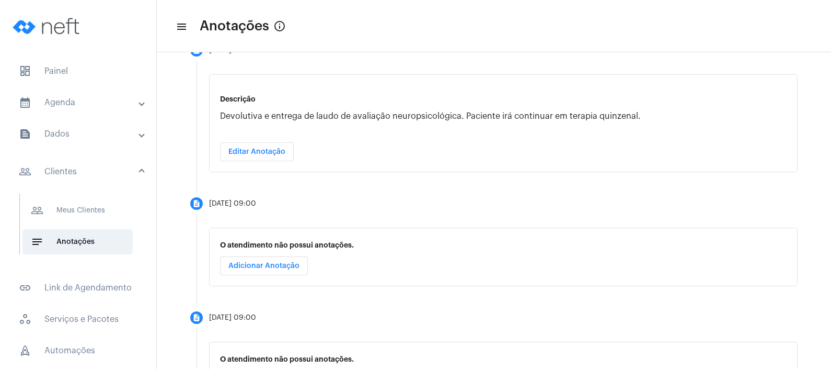
scroll to position [522, 0]
click at [293, 251] on div "O atendimento não possui anotações. Adicionar Anotação" at bounding box center [503, 255] width 589 height 59
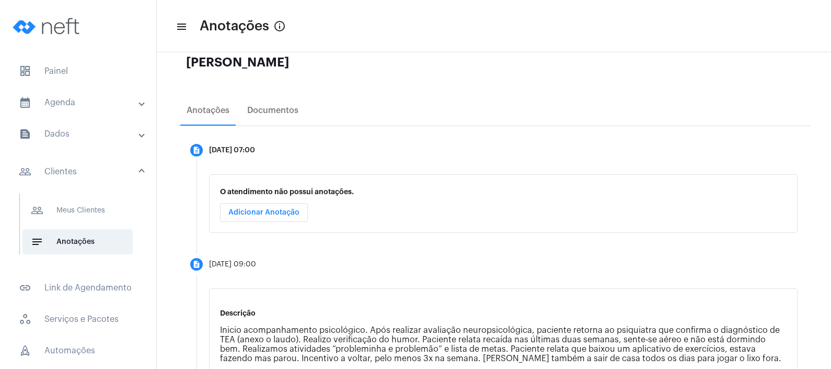
scroll to position [0, 0]
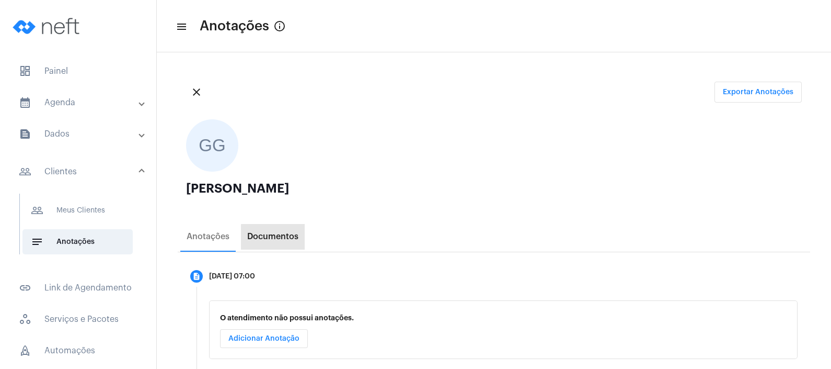
click at [285, 243] on div "Documentos" at bounding box center [273, 236] width 64 height 25
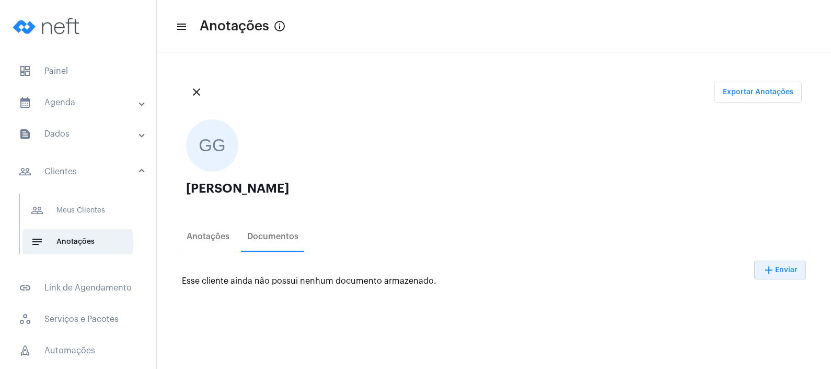
click at [778, 272] on span "Enviar" at bounding box center [786, 269] width 22 height 7
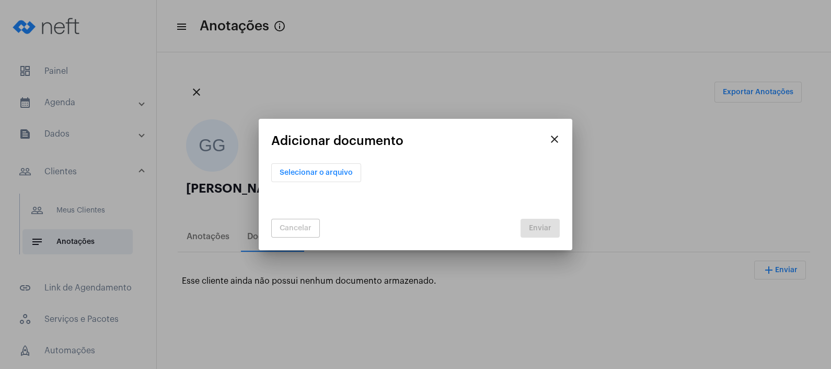
click at [345, 178] on button "Selecionar o arquivo" at bounding box center [316, 172] width 90 height 19
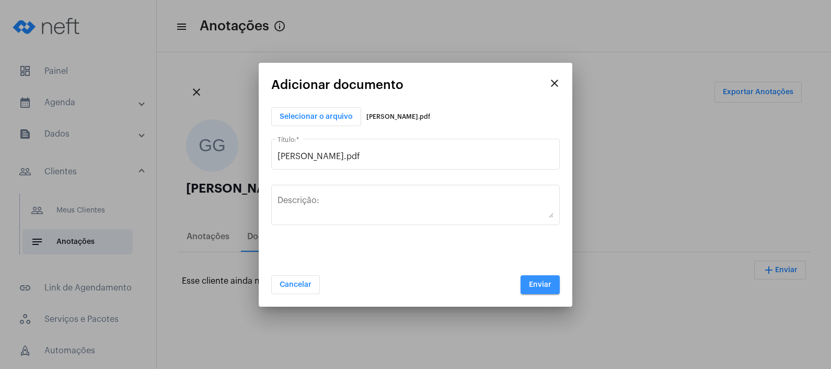
click at [541, 290] on button "Enviar" at bounding box center [540, 284] width 39 height 19
